Goal: Find specific page/section: Find specific page/section

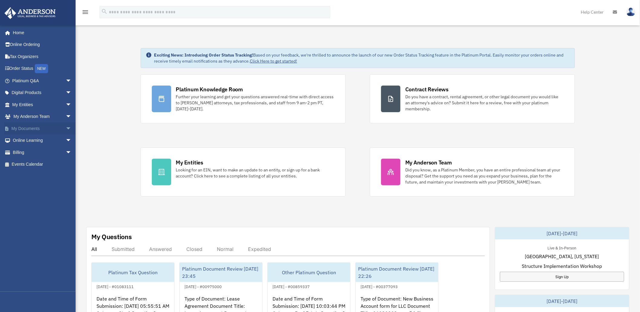
click at [66, 124] on span "arrow_drop_down" at bounding box center [72, 129] width 12 height 12
click at [41, 149] on link "Meeting Minutes" at bounding box center [44, 152] width 72 height 12
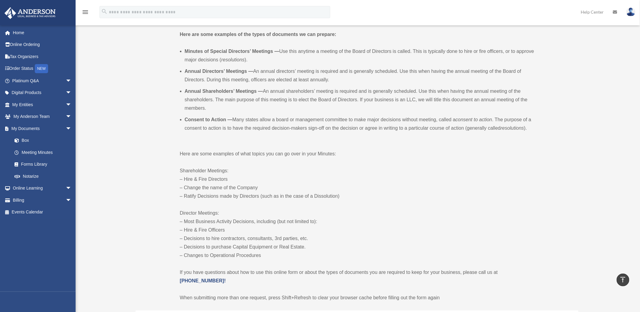
scroll to position [174, 0]
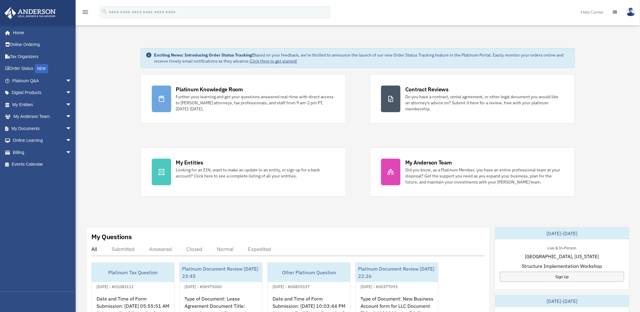
click at [85, 187] on div "Exciting News: Introducing Order Status Tracking! Based on your feedback, we're…" at bounding box center [358, 305] width 574 height 544
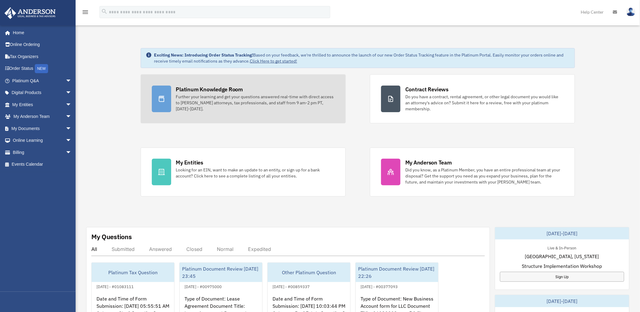
click at [183, 103] on div "Further your learning and get your questions answered real-time with direct acc…" at bounding box center [255, 103] width 159 height 18
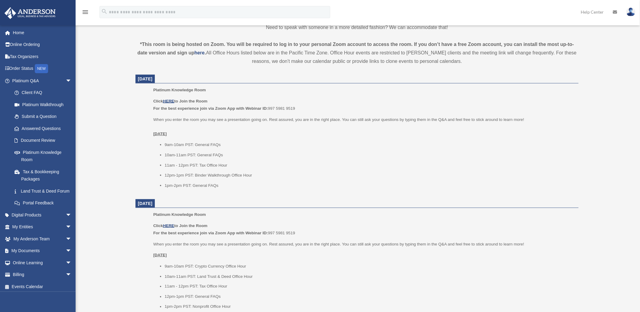
scroll to position [207, 0]
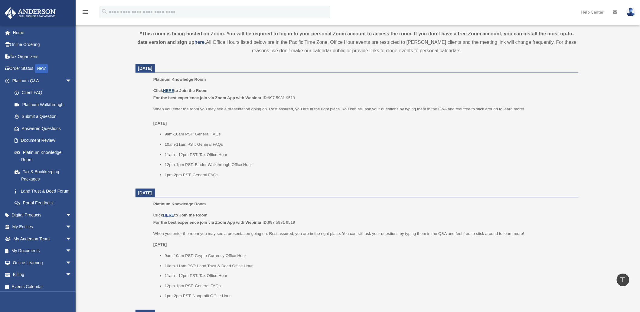
click at [171, 90] on u "HERE" at bounding box center [168, 90] width 11 height 5
click at [83, 169] on div "Platinum Knowledge Room kartikeya.ms.gupta@gmail.com Sign Out kartikeya.ms.gupt…" at bounding box center [320, 251] width 640 height 867
click at [43, 139] on link "Document Review" at bounding box center [44, 141] width 72 height 12
